Goal: Ask a question

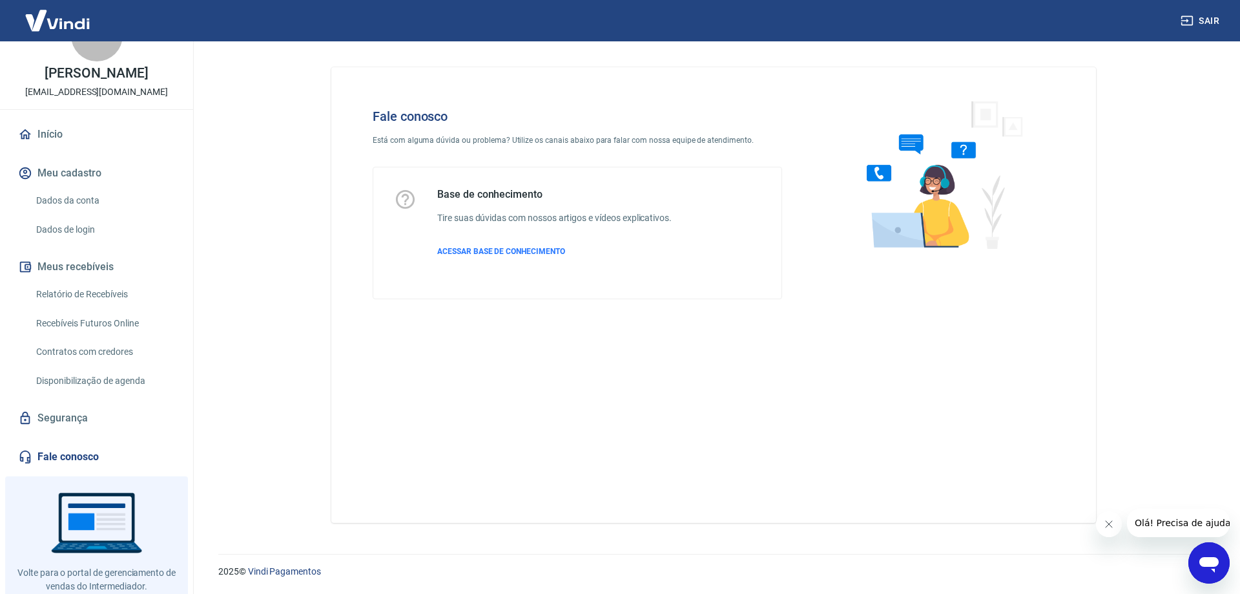
scroll to position [89, 0]
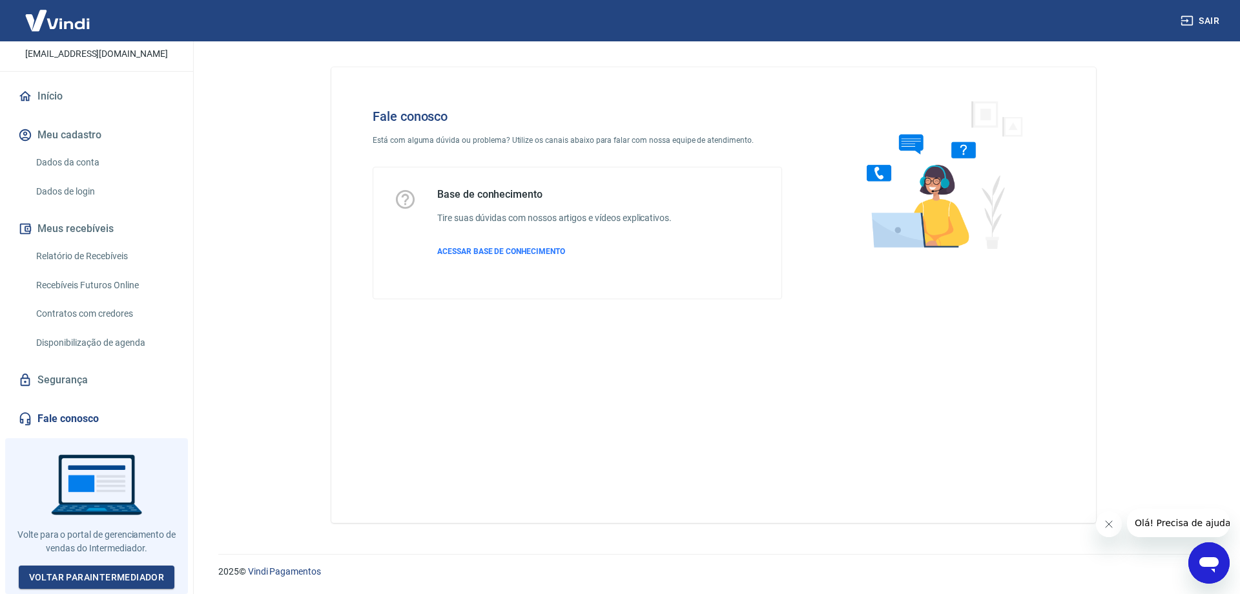
click at [98, 419] on link "Fale conosco" at bounding box center [97, 418] width 162 height 28
click at [475, 417] on div "Fale conosco Está com alguma dúvida ou problema? Utilize os canais abaixo para …" at bounding box center [713, 294] width 765 height 455
click at [863, 162] on img at bounding box center [939, 174] width 196 height 172
click at [337, 546] on div "2025 © Vindi Pagamentos" at bounding box center [714, 566] width 1022 height 56
click at [305, 417] on div "Fale conosco Está com alguma dúvida ou problema? Utilize os canais abaixo para …" at bounding box center [713, 289] width 827 height 497
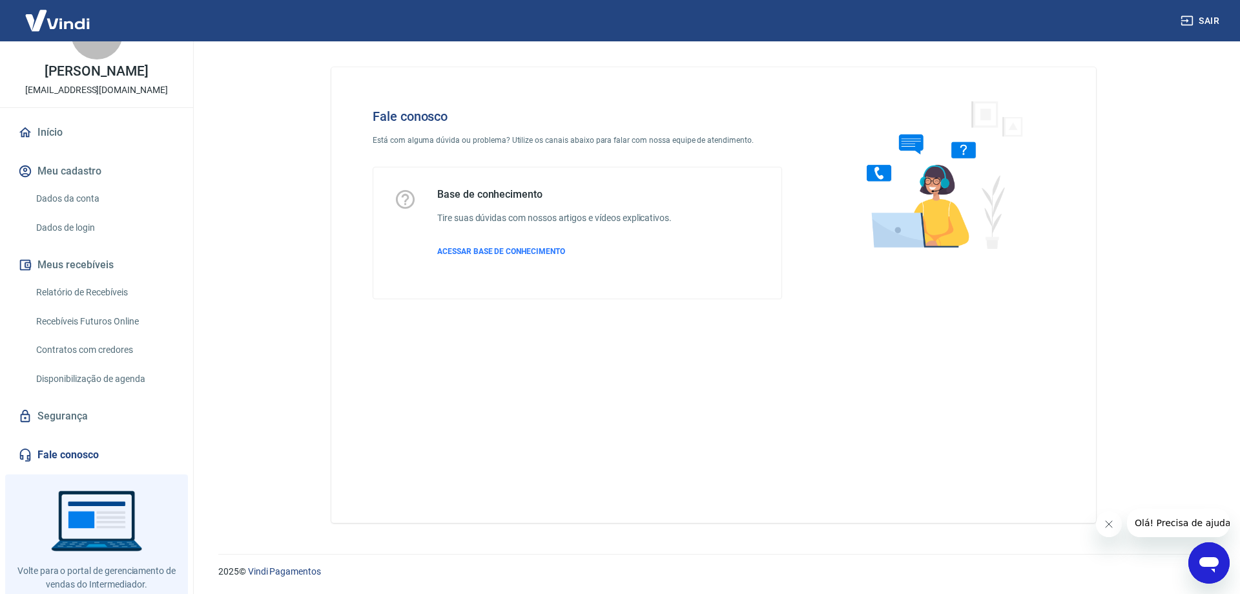
scroll to position [0, 0]
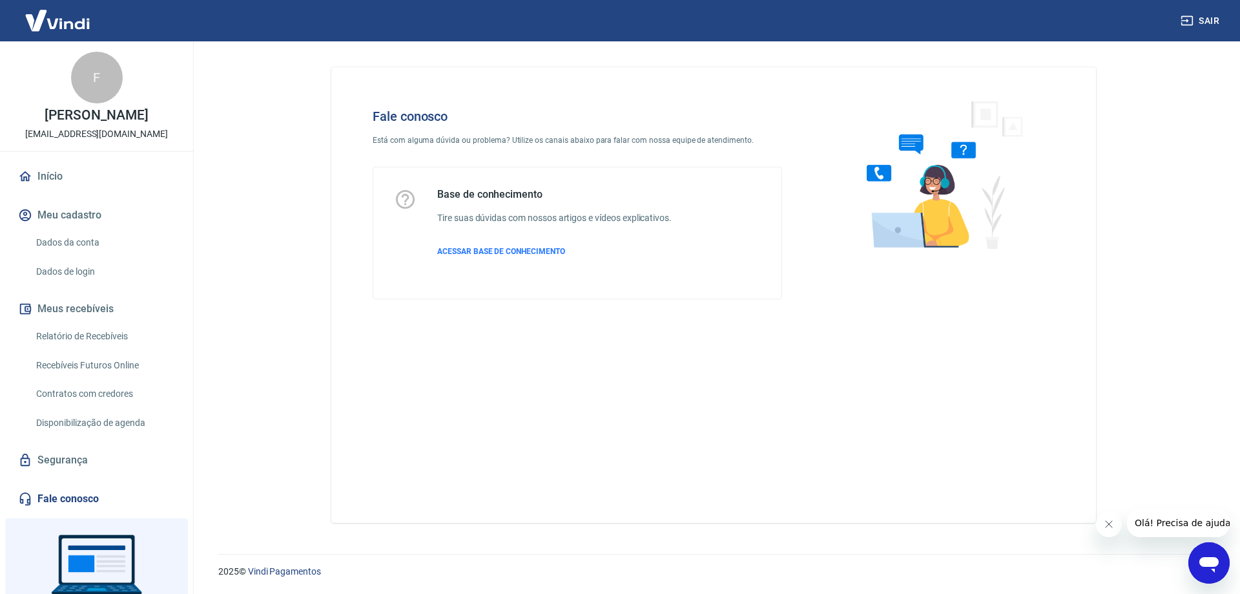
click at [555, 406] on div "Fale conosco Está com alguma dúvida ou problema? Utilize os canais abaixo para …" at bounding box center [713, 294] width 765 height 455
click at [316, 136] on div "Fale conosco Está com alguma dúvida ou problema? Utilize os canais abaixo para …" at bounding box center [714, 289] width 796 height 497
